Goal: Contribute content: Contribute content

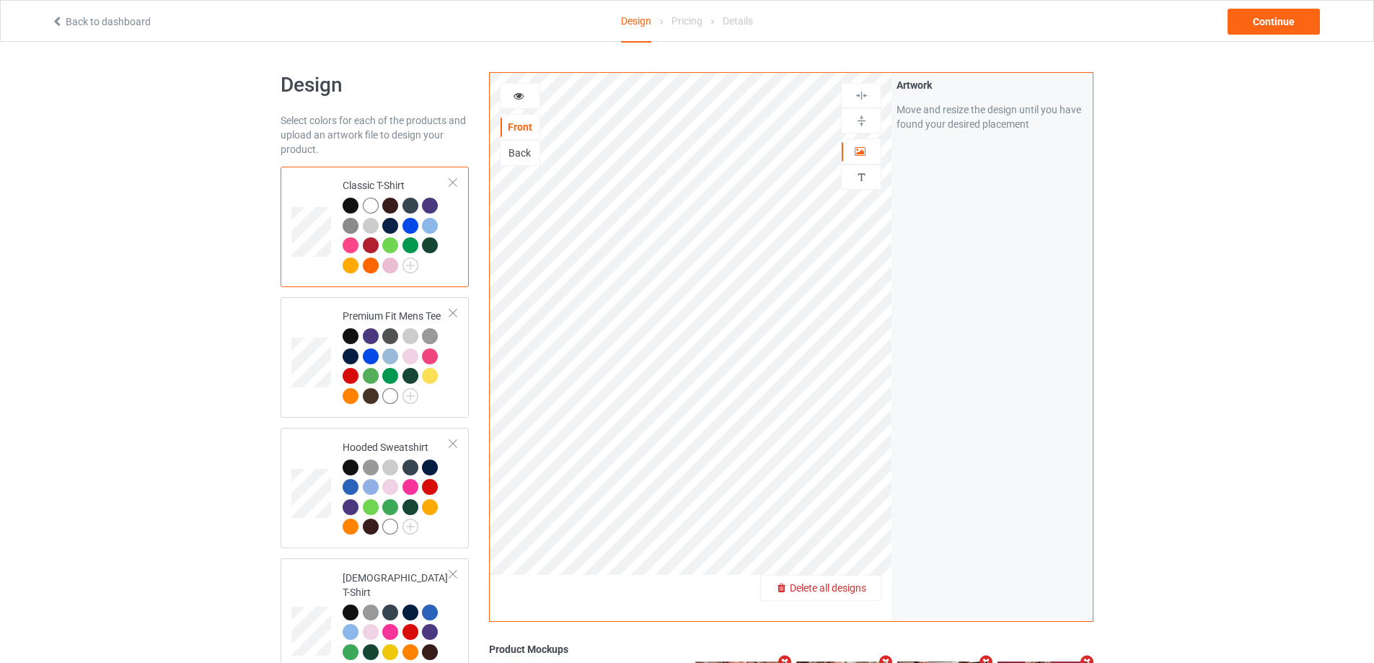
click at [856, 587] on span "Delete all designs" at bounding box center [828, 588] width 76 height 12
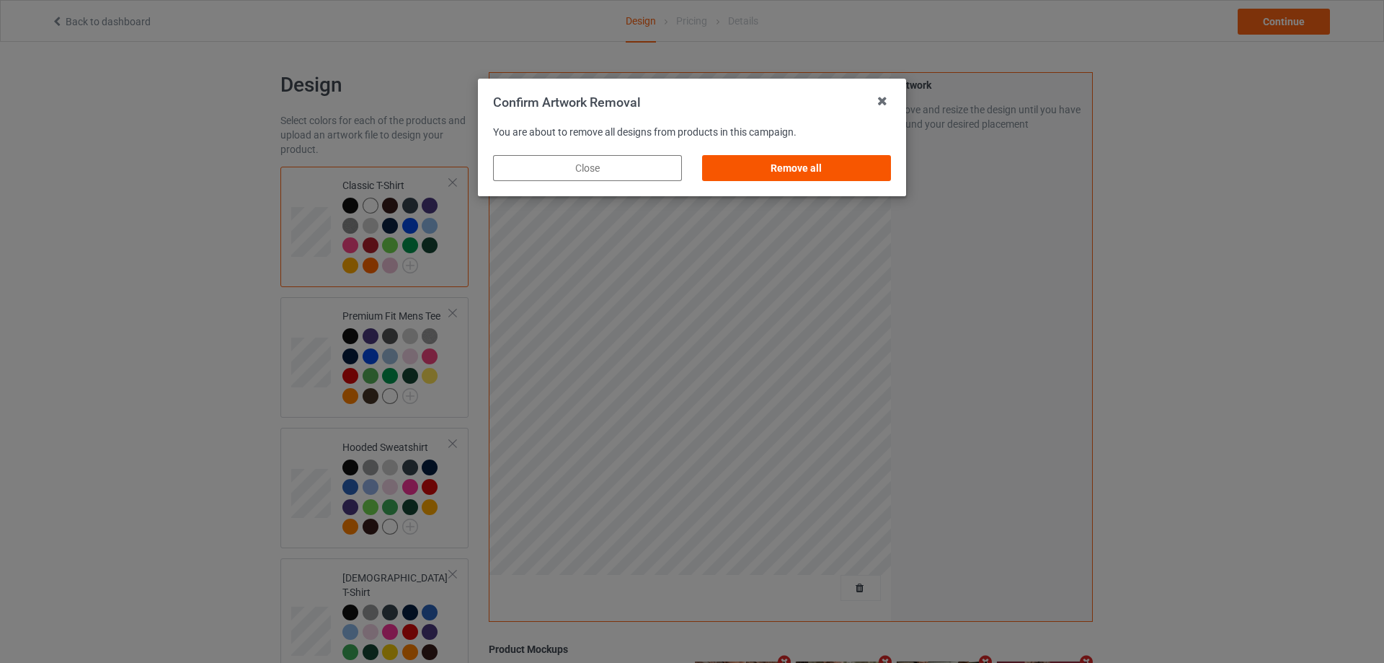
click at [857, 162] on div "Remove all" at bounding box center [796, 168] width 189 height 26
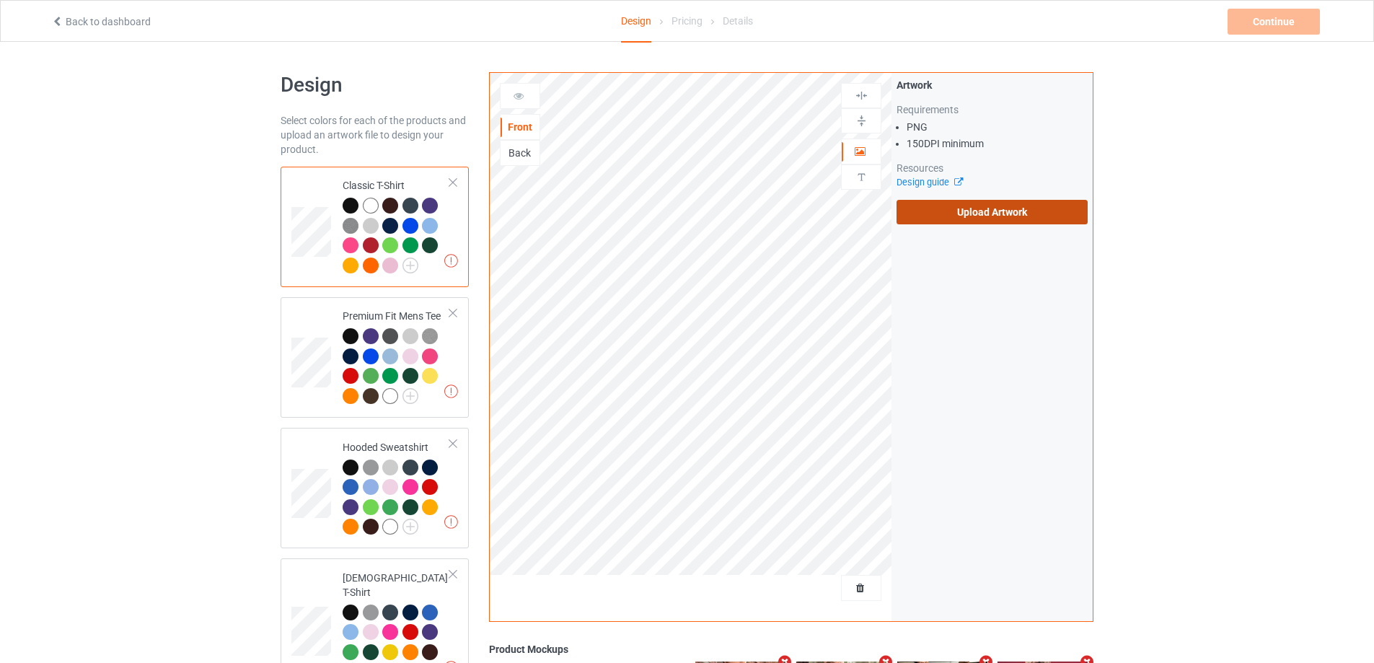
click at [956, 216] on label "Upload Artwork" at bounding box center [991, 212] width 191 height 25
click at [0, 0] on input "Upload Artwork" at bounding box center [0, 0] width 0 height 0
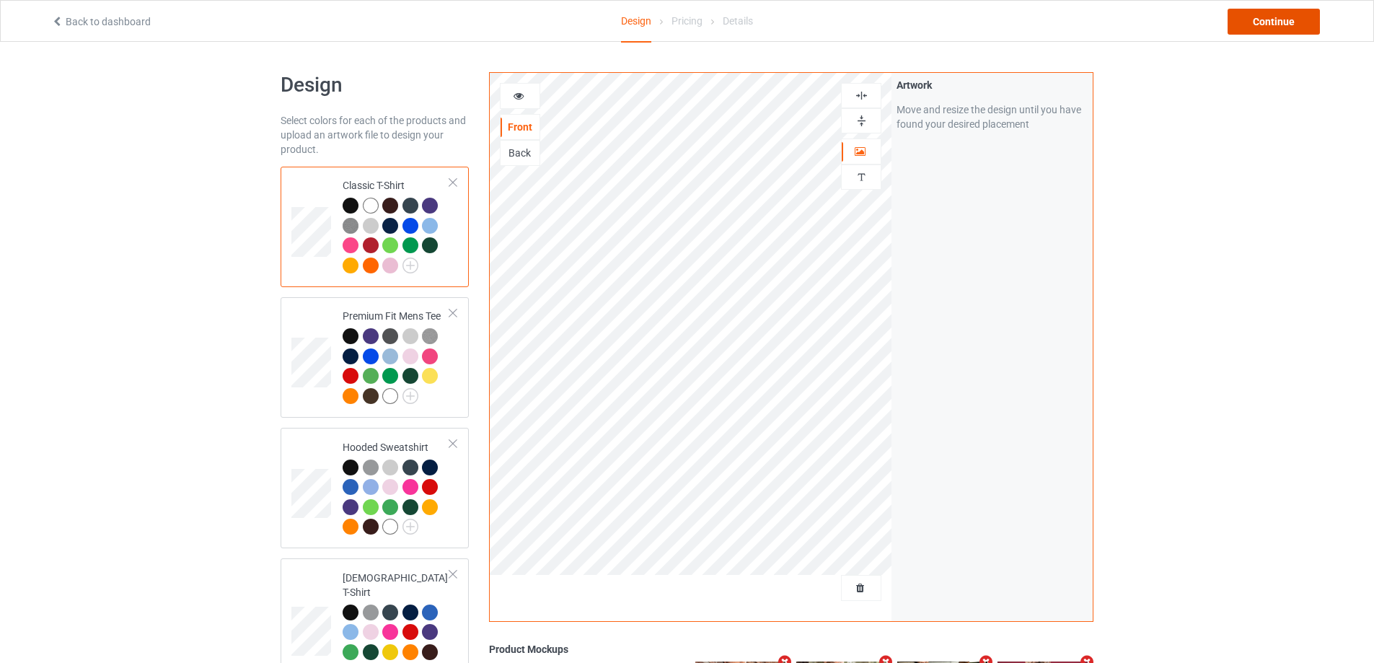
click at [1276, 13] on div "Continue" at bounding box center [1273, 22] width 92 height 26
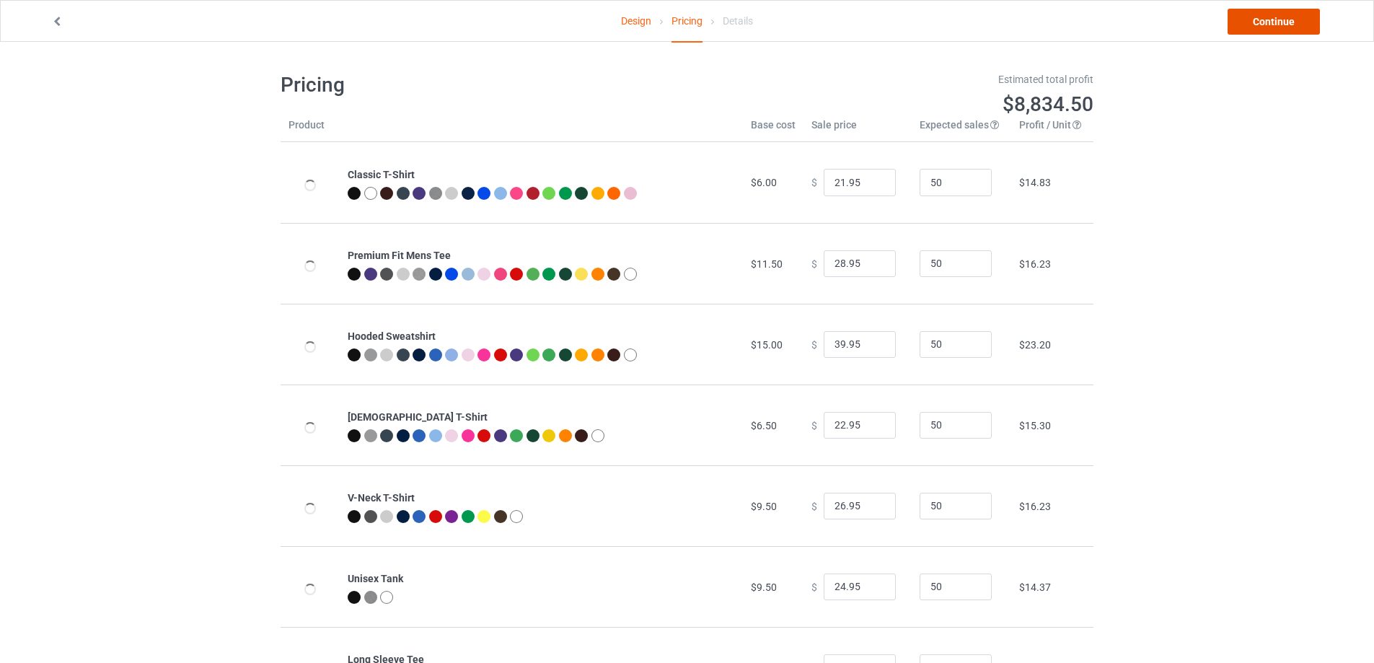
click at [1276, 15] on link "Continue" at bounding box center [1273, 22] width 92 height 26
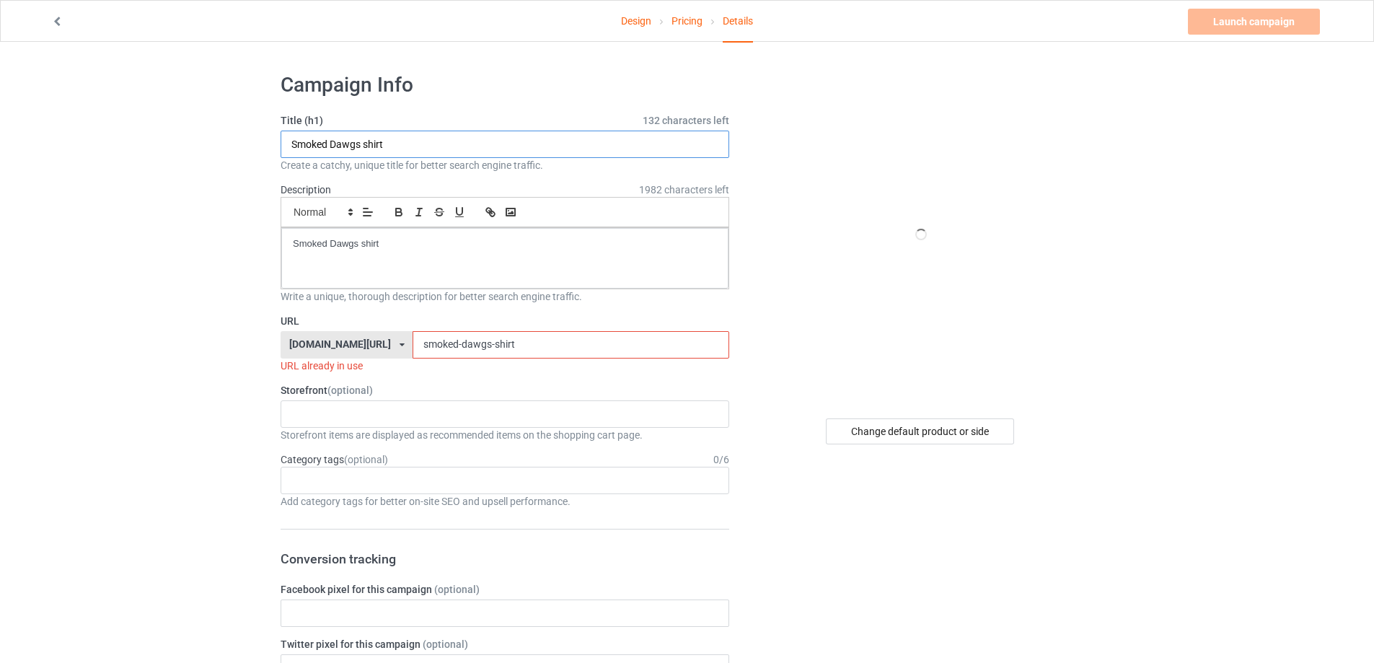
drag, startPoint x: 398, startPoint y: 133, endPoint x: 261, endPoint y: 178, distance: 144.3
paste input "Pepe Deluxe Fren Pride S"
type input "Pepe Deluxe Fren Pride Shirt"
drag, startPoint x: 174, startPoint y: 239, endPoint x: 472, endPoint y: 443, distance: 361.0
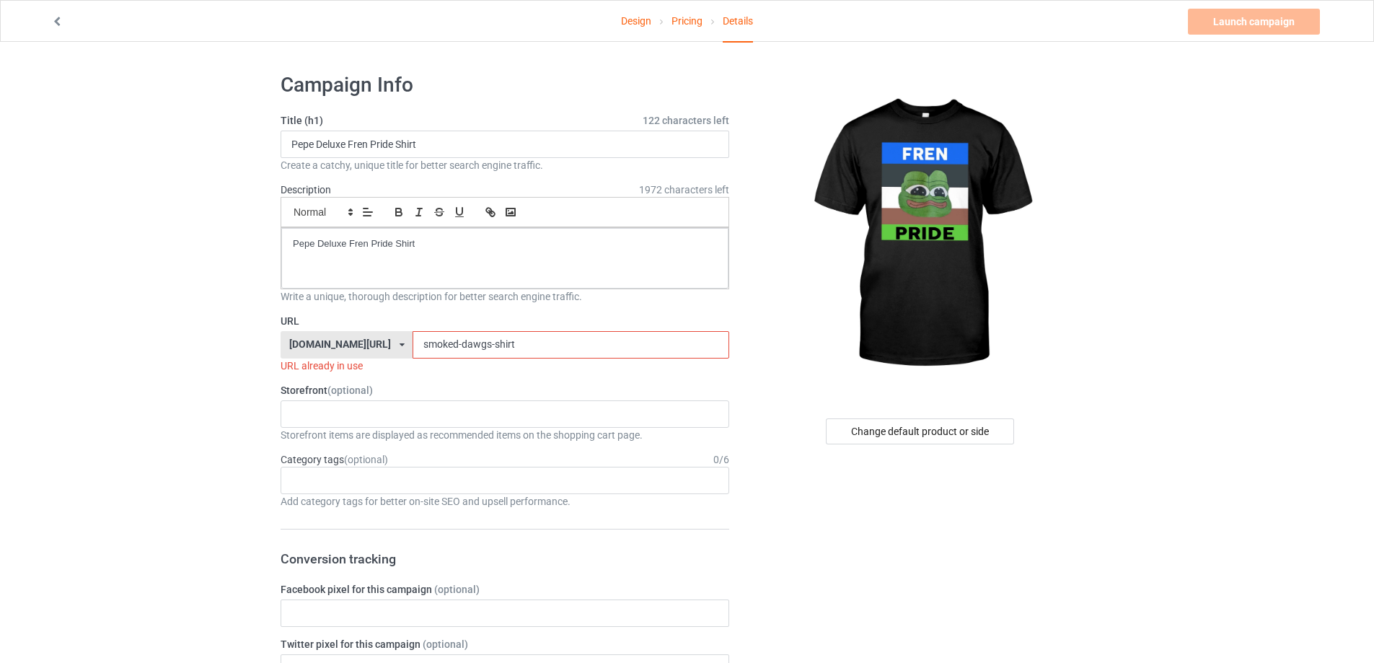
drag, startPoint x: 515, startPoint y: 341, endPoint x: 223, endPoint y: 345, distance: 292.1
paste input "pepe-deluxe-fren-pride"
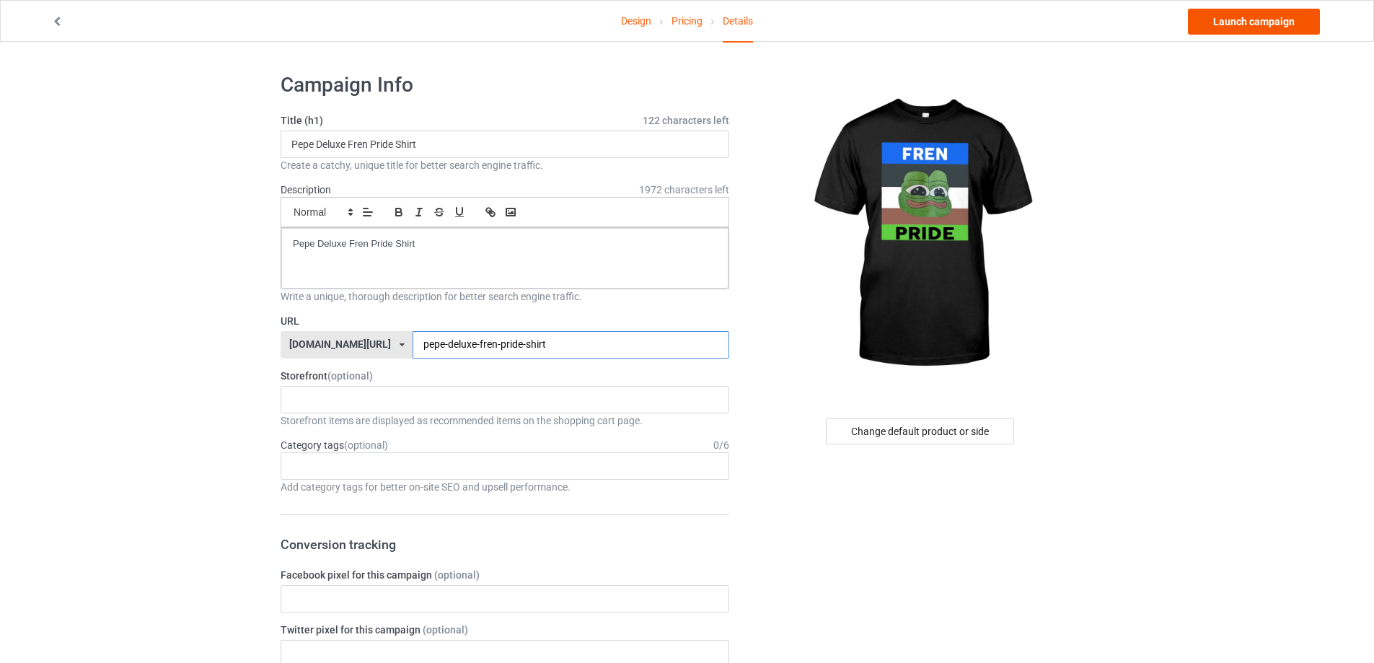
type input "pepe-deluxe-fren-pride-shirt"
click at [1259, 27] on link "Launch campaign" at bounding box center [1254, 22] width 132 height 26
